Goal: Information Seeking & Learning: Learn about a topic

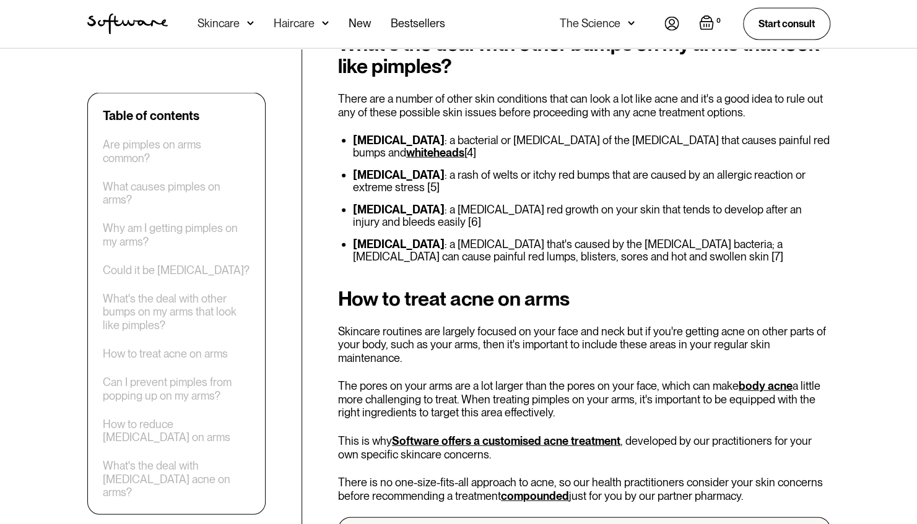
scroll to position [1526, 0]
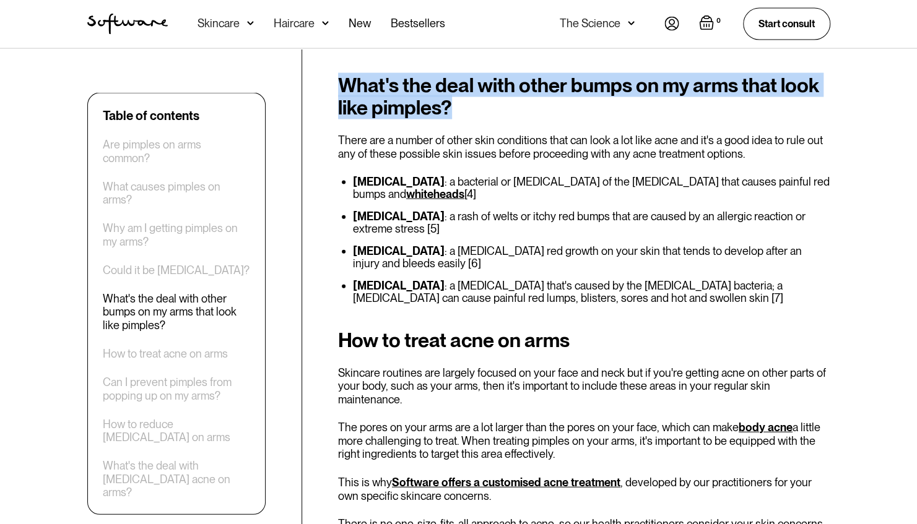
drag, startPoint x: 352, startPoint y: 85, endPoint x: 488, endPoint y: 106, distance: 137.7
click at [488, 106] on h2 "What's the deal with other bumps on my arms that look like pimples?" at bounding box center [584, 96] width 492 height 45
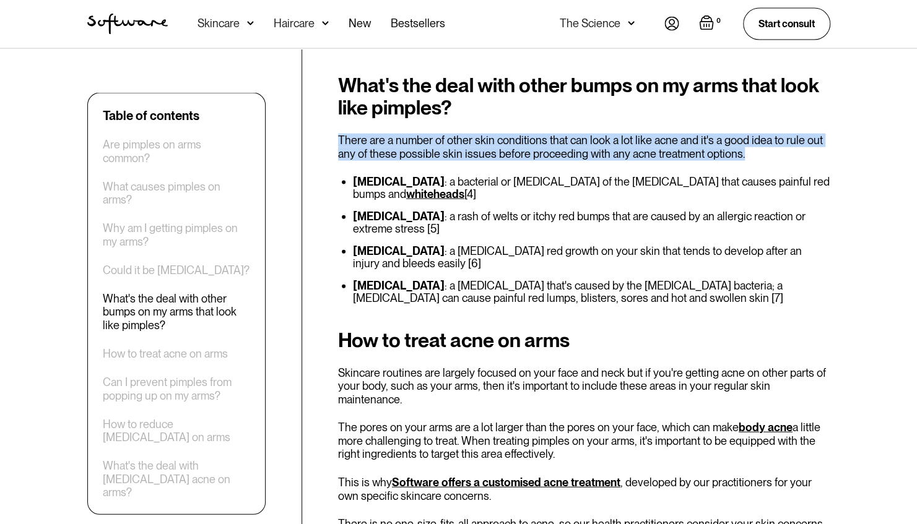
drag, startPoint x: 339, startPoint y: 139, endPoint x: 754, endPoint y: 147, distance: 415.3
click at [754, 147] on p "There are a number of other skin conditions that can look a lot like acne and i…" at bounding box center [584, 147] width 492 height 27
drag, startPoint x: 352, startPoint y: 179, endPoint x: 493, endPoint y: 192, distance: 142.3
click at [494, 192] on ul "[MEDICAL_DATA] : a bacterial or [MEDICAL_DATA] of the [MEDICAL_DATA] that cause…" at bounding box center [584, 240] width 492 height 129
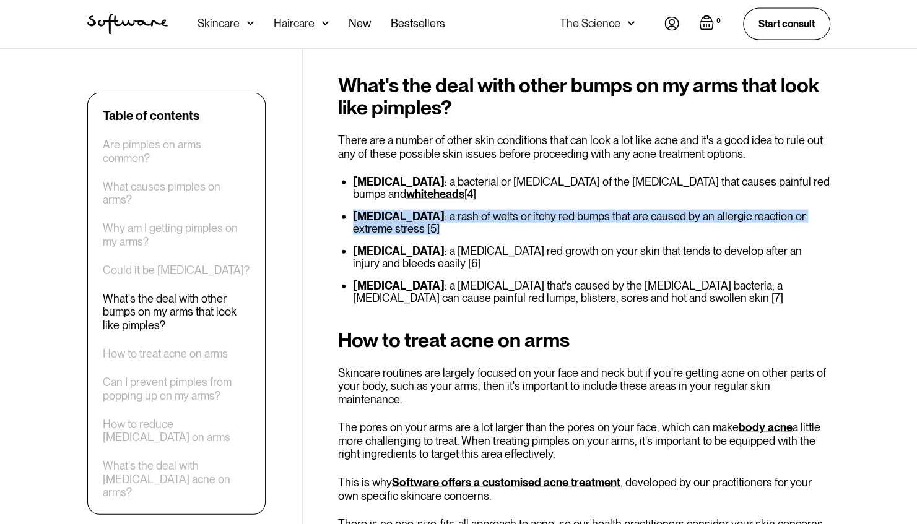
drag, startPoint x: 355, startPoint y: 213, endPoint x: 839, endPoint y: 221, distance: 484.6
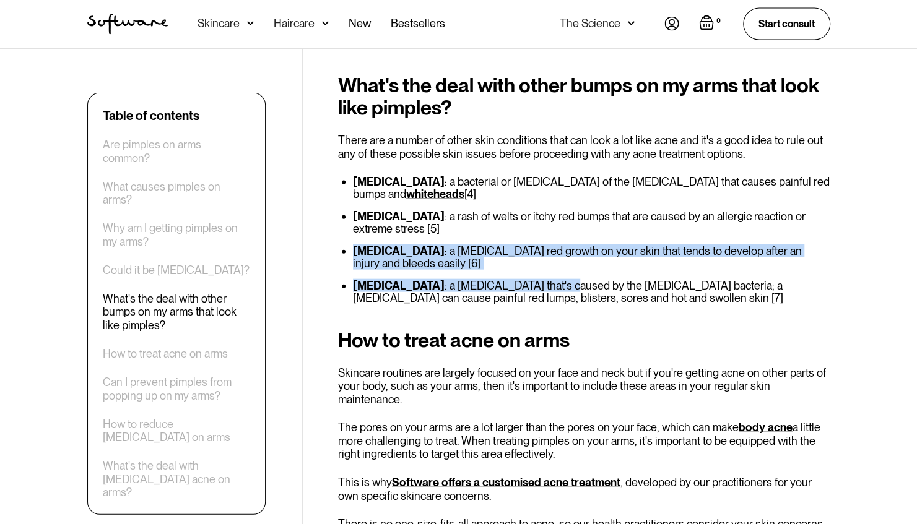
drag, startPoint x: 355, startPoint y: 236, endPoint x: 537, endPoint y: 257, distance: 183.8
click at [537, 257] on ul "[MEDICAL_DATA] : a bacterial or [MEDICAL_DATA] of the [MEDICAL_DATA] that cause…" at bounding box center [584, 240] width 492 height 129
click at [339, 267] on ul "[MEDICAL_DATA] : a bacterial or [MEDICAL_DATA] of the [MEDICAL_DATA] that cause…" at bounding box center [584, 240] width 492 height 129
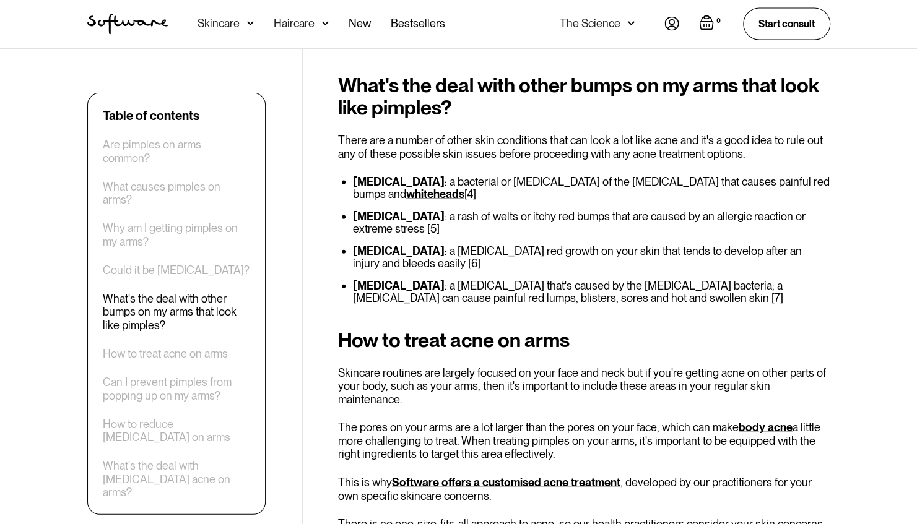
drag, startPoint x: 352, startPoint y: 271, endPoint x: 766, endPoint y: 285, distance: 414.9
click at [767, 284] on ul "[MEDICAL_DATA] : a bacterial or [MEDICAL_DATA] of the [MEDICAL_DATA] that cause…" at bounding box center [584, 240] width 492 height 129
drag, startPoint x: 514, startPoint y: 316, endPoint x: 504, endPoint y: 312, distance: 10.6
click at [515, 329] on h2 "How to treat acne on arms" at bounding box center [584, 340] width 492 height 22
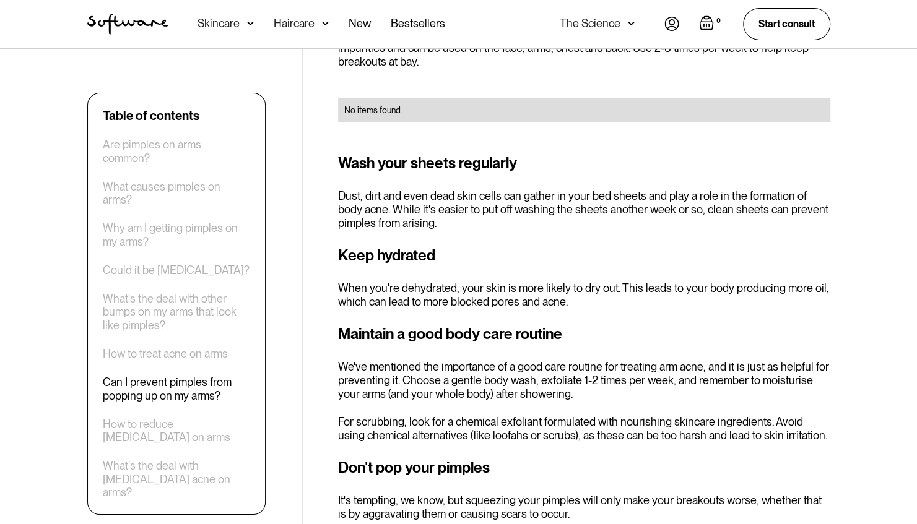
scroll to position [2516, 0]
